Goal: Task Accomplishment & Management: Use online tool/utility

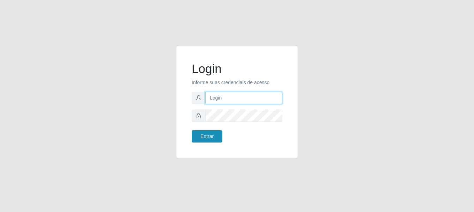
type input "vambertoCD@redecompras"
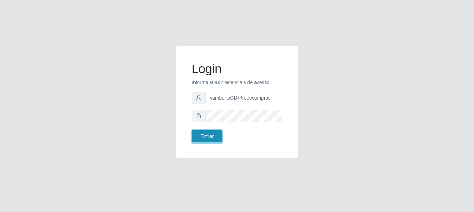
click at [204, 131] on button "Entrar" at bounding box center [207, 136] width 31 height 12
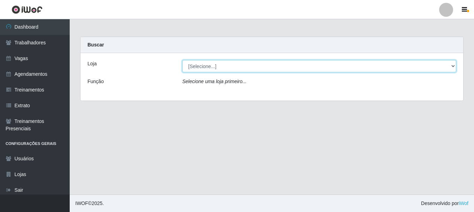
drag, startPoint x: 281, startPoint y: 63, endPoint x: 278, endPoint y: 71, distance: 8.6
click at [281, 63] on select "[Selecione...] Rede Compras - CD Logistica" at bounding box center [319, 66] width 274 height 12
select select "429"
click at [182, 60] on select "[Selecione...] Rede Compras - CD Logistica" at bounding box center [319, 66] width 274 height 12
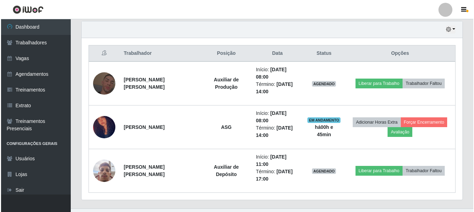
scroll to position [258, 0]
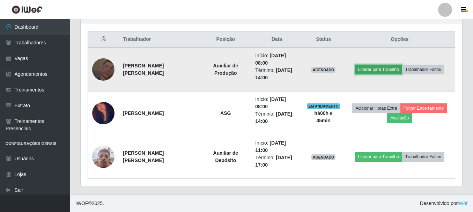
click at [369, 67] on button "Liberar para Trabalho" at bounding box center [378, 70] width 47 height 10
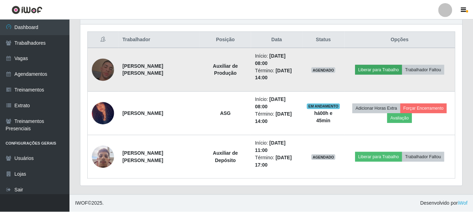
scroll to position [145, 378]
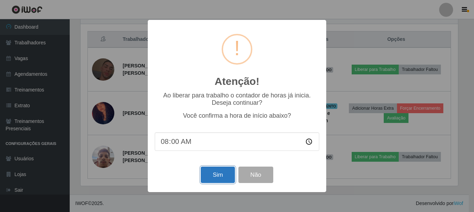
click at [223, 173] on button "Sim" at bounding box center [218, 174] width 34 height 16
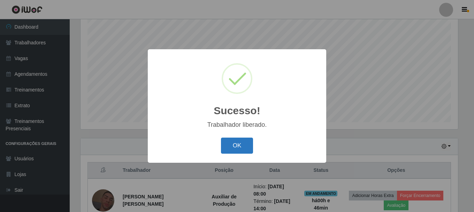
click at [238, 149] on button "OK" at bounding box center [237, 145] width 32 height 16
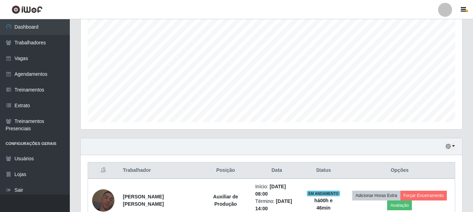
scroll to position [258, 0]
